Goal: Task Accomplishment & Management: Use online tool/utility

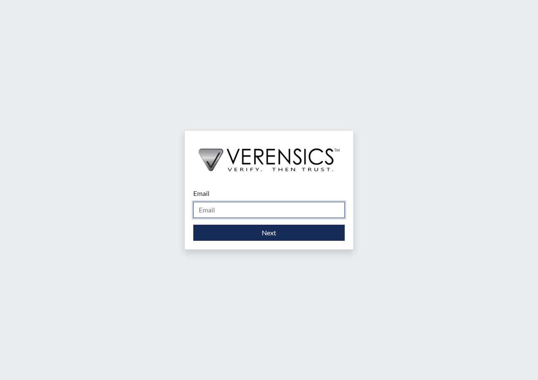
click at [253, 205] on input "Email" at bounding box center [268, 210] width 151 height 16
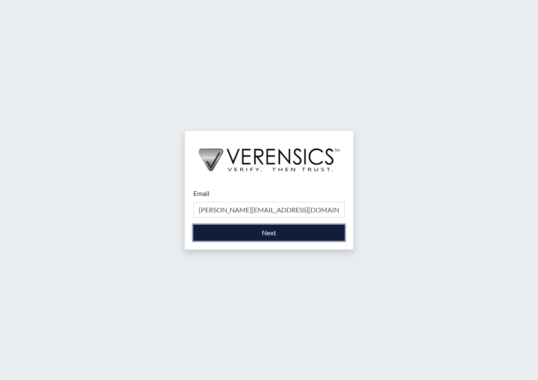
click at [273, 232] on button "Next" at bounding box center [268, 232] width 151 height 16
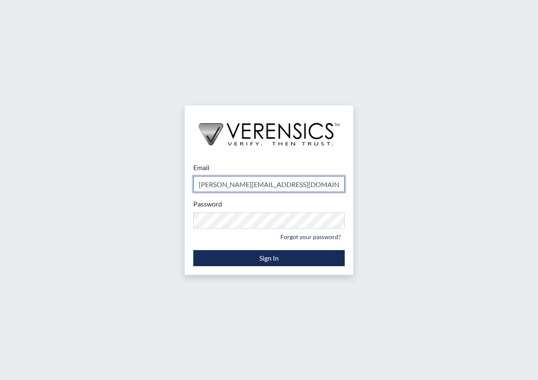
type input "[PERSON_NAME][EMAIL_ADDRESS][PERSON_NAME][DOMAIN_NAME]"
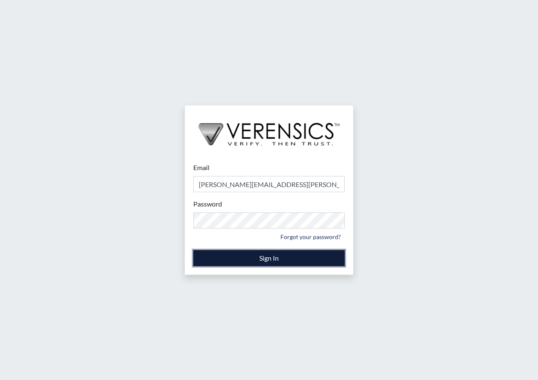
click at [262, 262] on button "Sign In" at bounding box center [268, 258] width 151 height 16
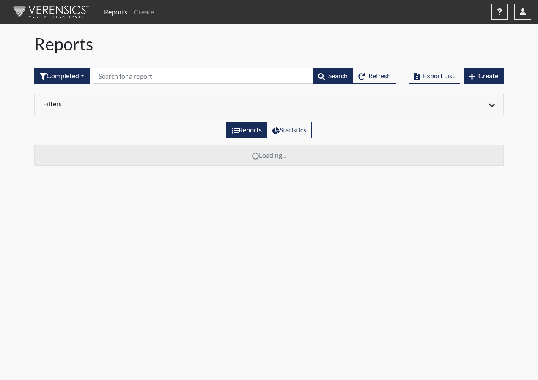
click at [360, 128] on div "Reports Statistics" at bounding box center [269, 133] width 482 height 23
click at [388, 134] on div "Reports Statistics" at bounding box center [269, 133] width 482 height 23
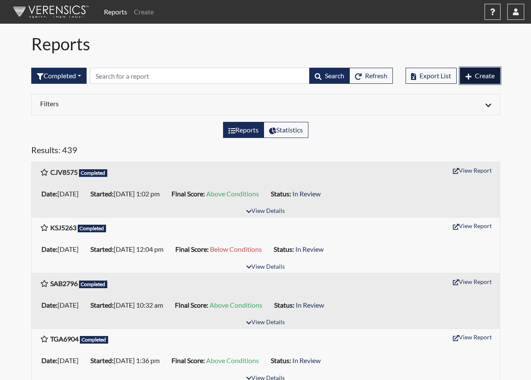
click at [471, 77] on button "Create" at bounding box center [480, 76] width 40 height 16
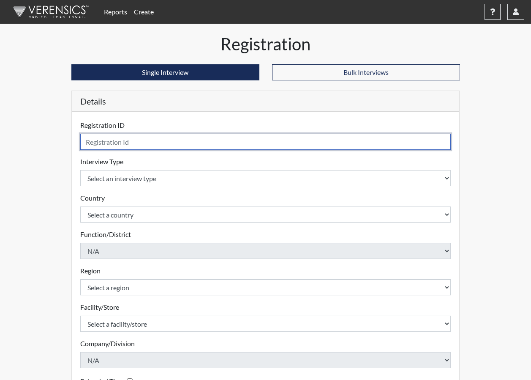
click at [214, 142] on input "text" at bounding box center [265, 142] width 371 height 16
type input "EAG3396"
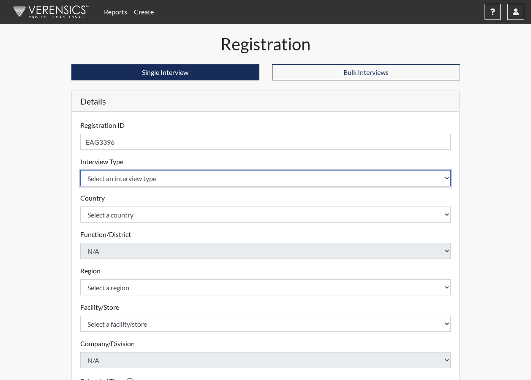
click at [200, 180] on select "Select an interview type Corrections Pre-Employment" at bounding box center [265, 178] width 371 height 16
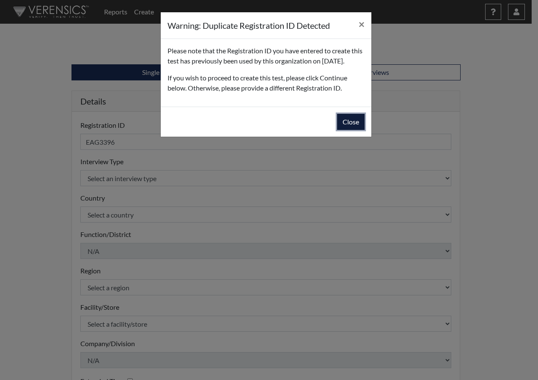
click at [354, 130] on button "Close" at bounding box center [350, 122] width 27 height 16
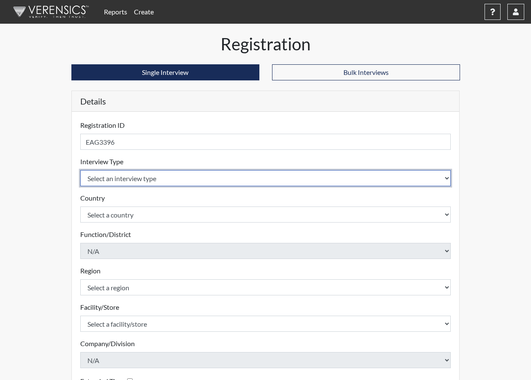
click at [211, 174] on select "Select an interview type Corrections Pre-Employment" at bounding box center [265, 178] width 371 height 16
select select "ff733e93-e1bf-11ea-9c9f-0eff0cf7eb8f"
click at [80, 170] on select "Select an interview type Corrections Pre-Employment" at bounding box center [265, 178] width 371 height 16
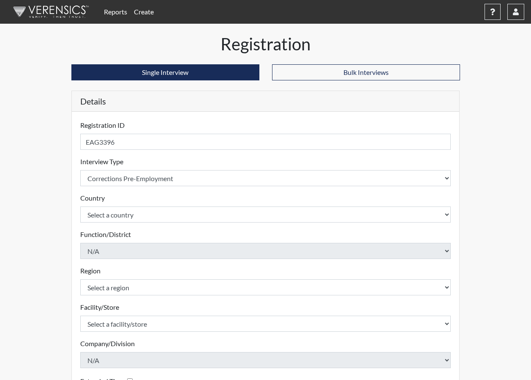
click at [68, 174] on div "Registration Single Interview Bulk Interviews Details Registration ID EAG3396 P…" at bounding box center [266, 255] width 402 height 442
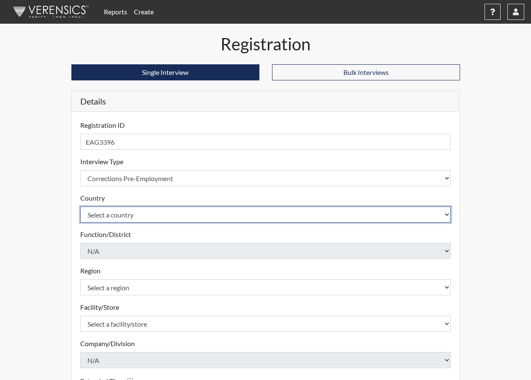
click at [160, 214] on select "Select a country [GEOGRAPHIC_DATA] [GEOGRAPHIC_DATA]" at bounding box center [265, 214] width 371 height 16
select select "united-states-of-[GEOGRAPHIC_DATA]"
click at [80, 206] on select "Select a country [GEOGRAPHIC_DATA] [GEOGRAPHIC_DATA]" at bounding box center [265, 214] width 371 height 16
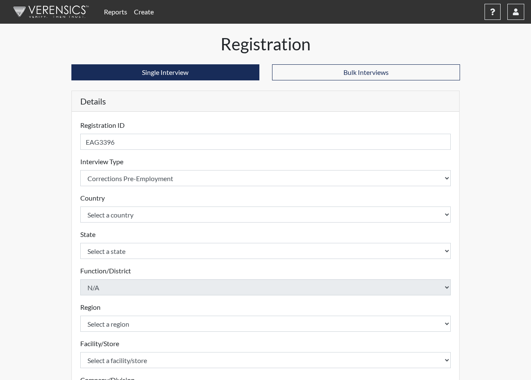
click at [57, 216] on div "Registration Single Interview Bulk Interviews Details Registration ID EAG3396 P…" at bounding box center [266, 273] width 482 height 478
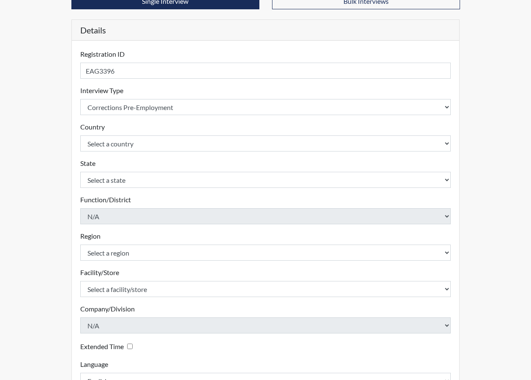
scroll to position [85, 0]
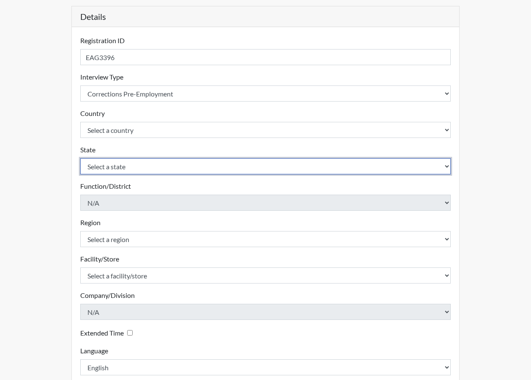
click at [139, 170] on select "Select a state [US_STATE] [US_STATE] [US_STATE] [US_STATE] [US_STATE] [US_STATE…" at bounding box center [265, 166] width 371 height 16
select select "GA"
click at [80, 158] on select "Select a state [US_STATE] [US_STATE] [US_STATE] [US_STATE] [US_STATE] [US_STATE…" at bounding box center [265, 166] width 371 height 16
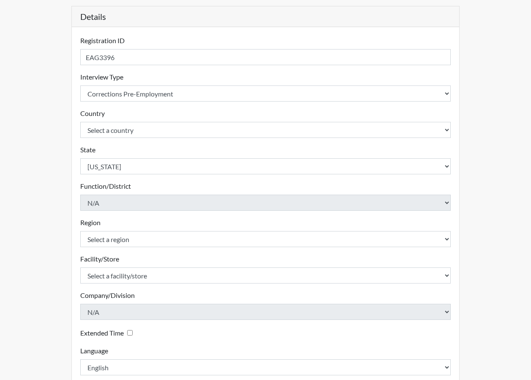
click at [50, 208] on div "Registration Single Interview Bulk Interviews Details Registration ID EAG3396 P…" at bounding box center [266, 188] width 482 height 478
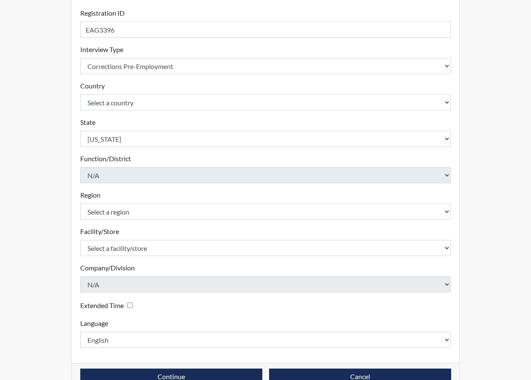
scroll to position [127, 0]
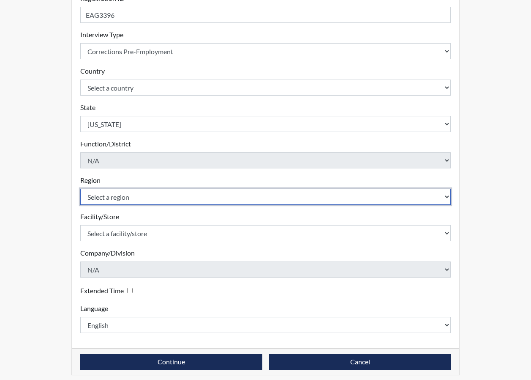
click at [147, 195] on select "Select a region [GEOGRAPHIC_DATA]" at bounding box center [265, 197] width 371 height 16
select select "8bdab1f8-09d2-48bf-ae6d-f2dae3084107"
click at [80, 189] on select "Select a region [GEOGRAPHIC_DATA]" at bounding box center [265, 197] width 371 height 16
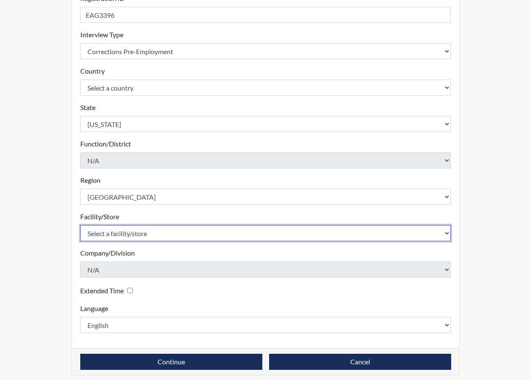
click at [153, 237] on select "Select a facility/store [PERSON_NAME]" at bounding box center [265, 233] width 371 height 16
select select "bcfceb28-1b88-452b-bb93-1e952c28694e"
click at [80, 225] on select "Select a facility/store [PERSON_NAME]" at bounding box center [265, 233] width 371 height 16
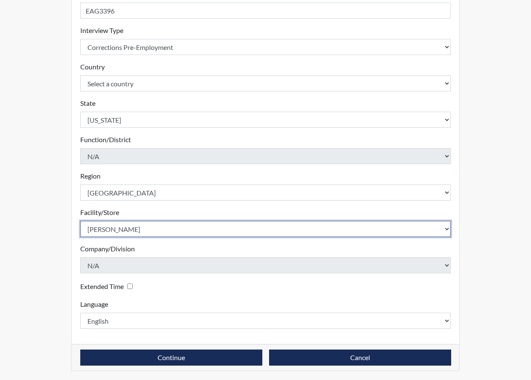
scroll to position [132, 0]
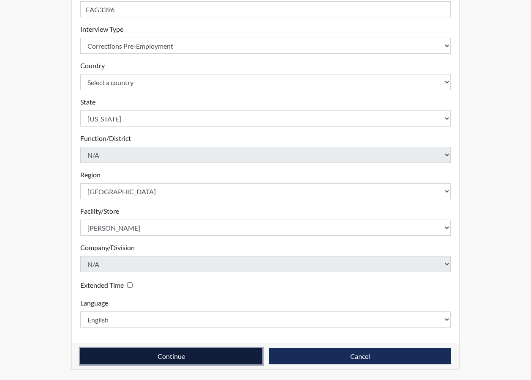
click at [180, 358] on button "Continue" at bounding box center [171, 356] width 182 height 16
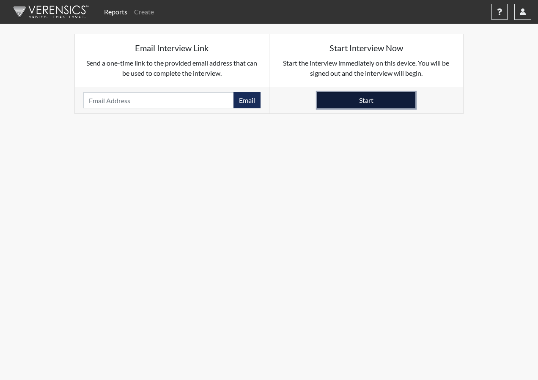
click at [374, 99] on button "Start" at bounding box center [366, 100] width 98 height 16
